Goal: Navigation & Orientation: Find specific page/section

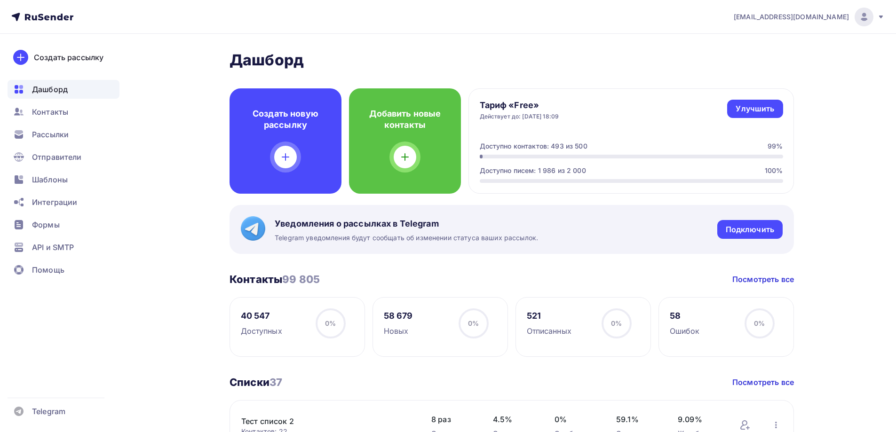
scroll to position [47, 0]
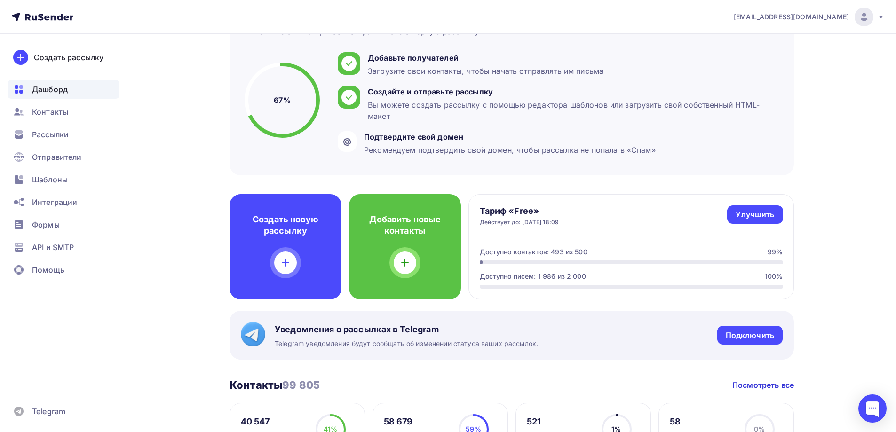
scroll to position [94, 0]
